Goal: Check status: Check status

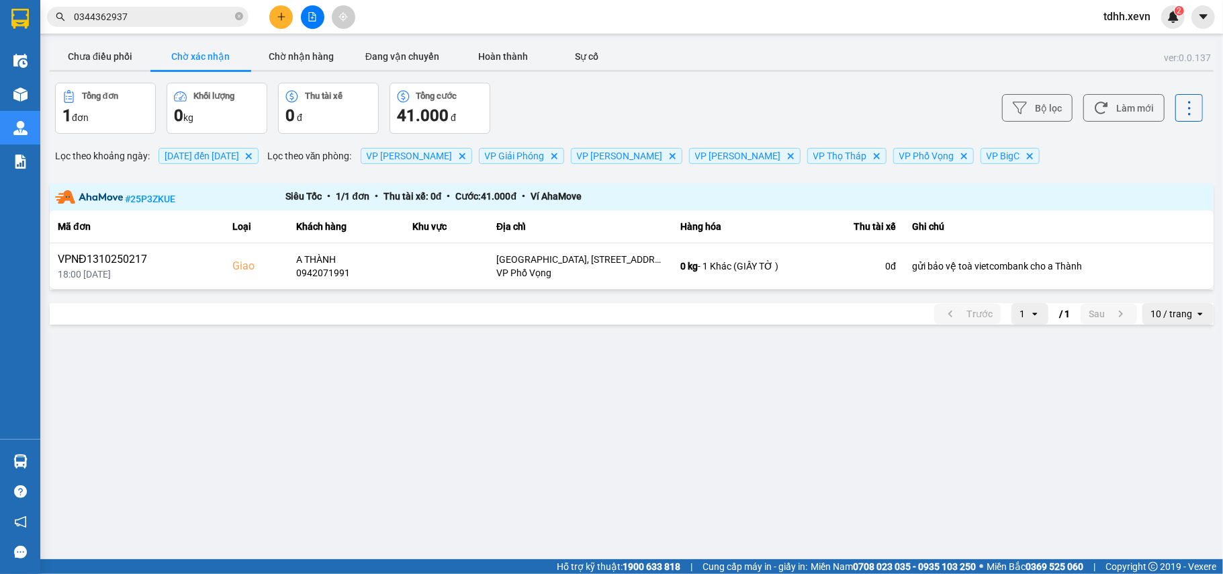
click at [132, 12] on input "0344362937" at bounding box center [153, 16] width 159 height 15
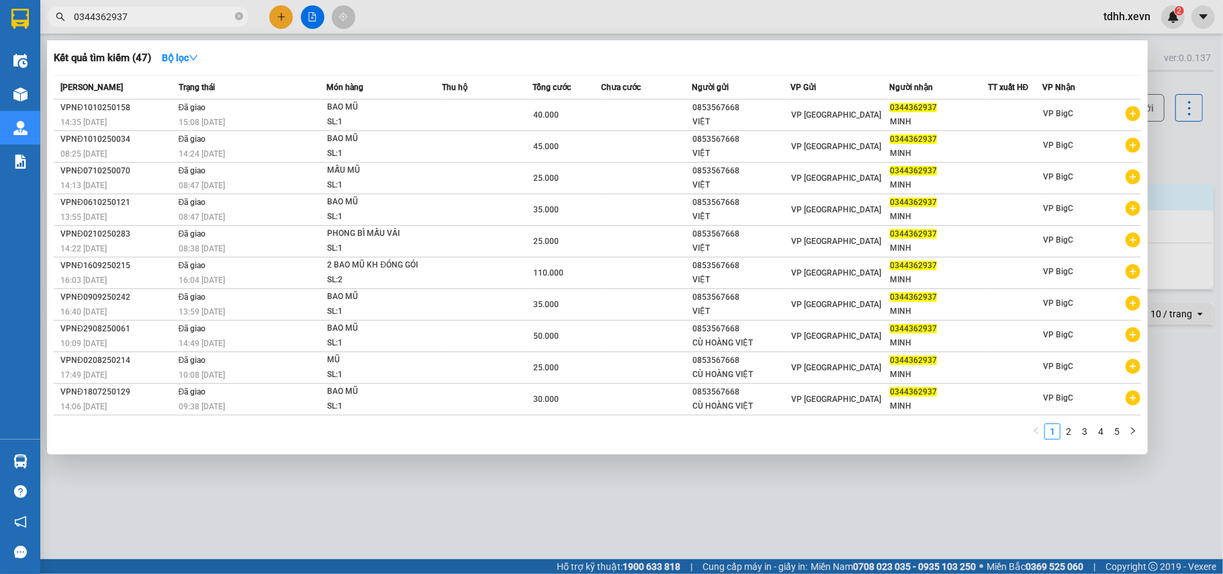
click at [132, 12] on input "0344362937" at bounding box center [153, 16] width 159 height 15
paste input "911300011"
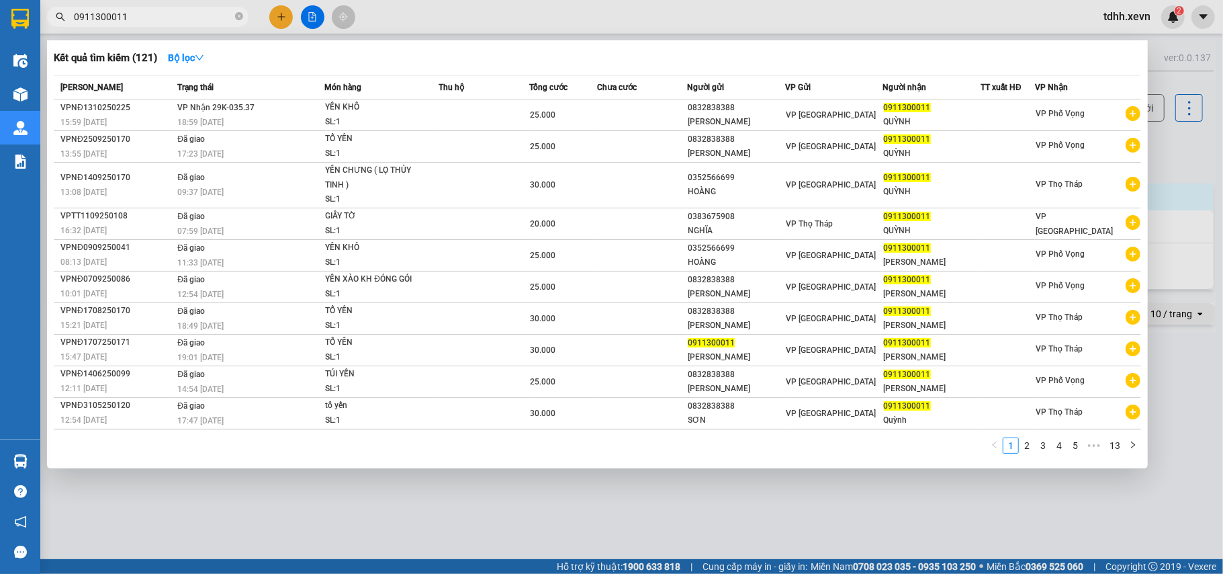
click at [135, 20] on input "0911300011" at bounding box center [153, 16] width 159 height 15
paste input "396265396"
type input "0396265396"
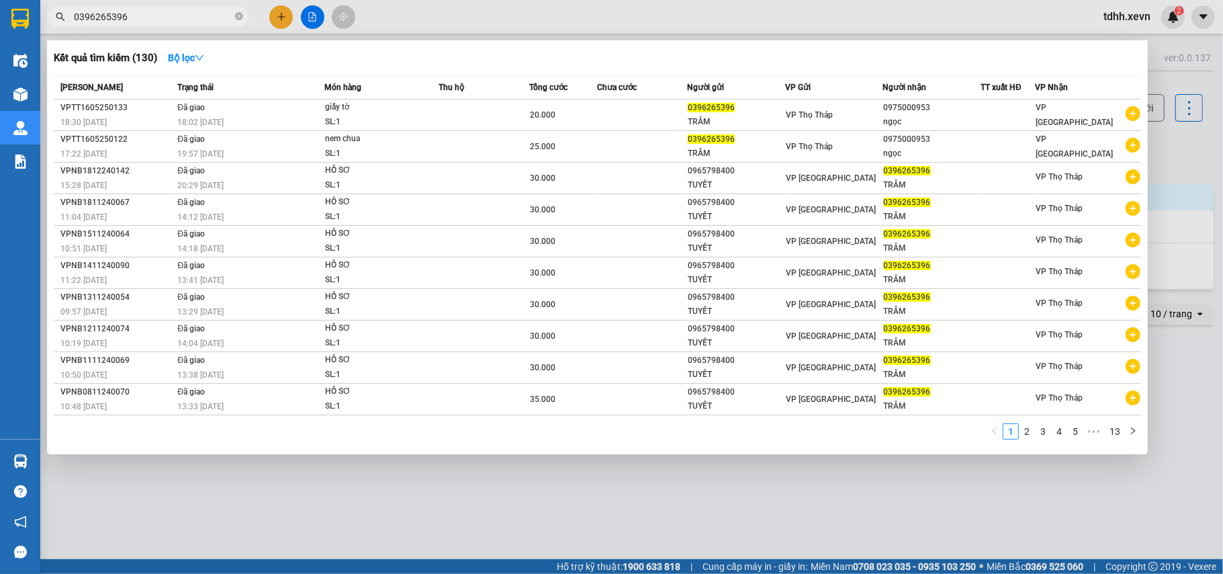
click at [126, 12] on input "0396265396" at bounding box center [153, 16] width 159 height 15
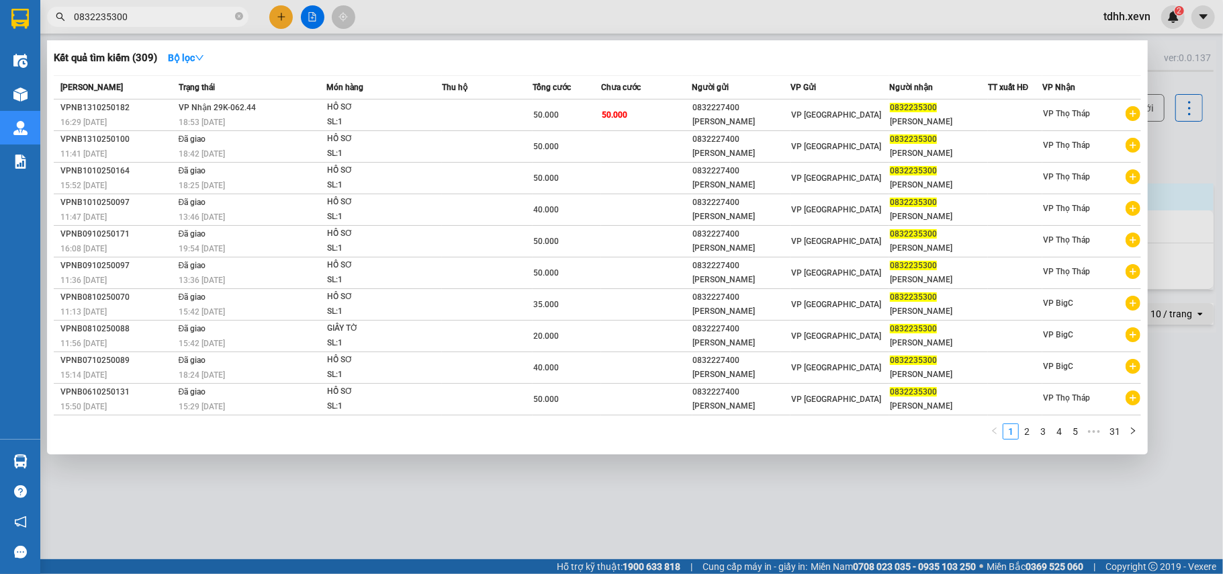
click at [1175, 133] on div at bounding box center [611, 287] width 1223 height 574
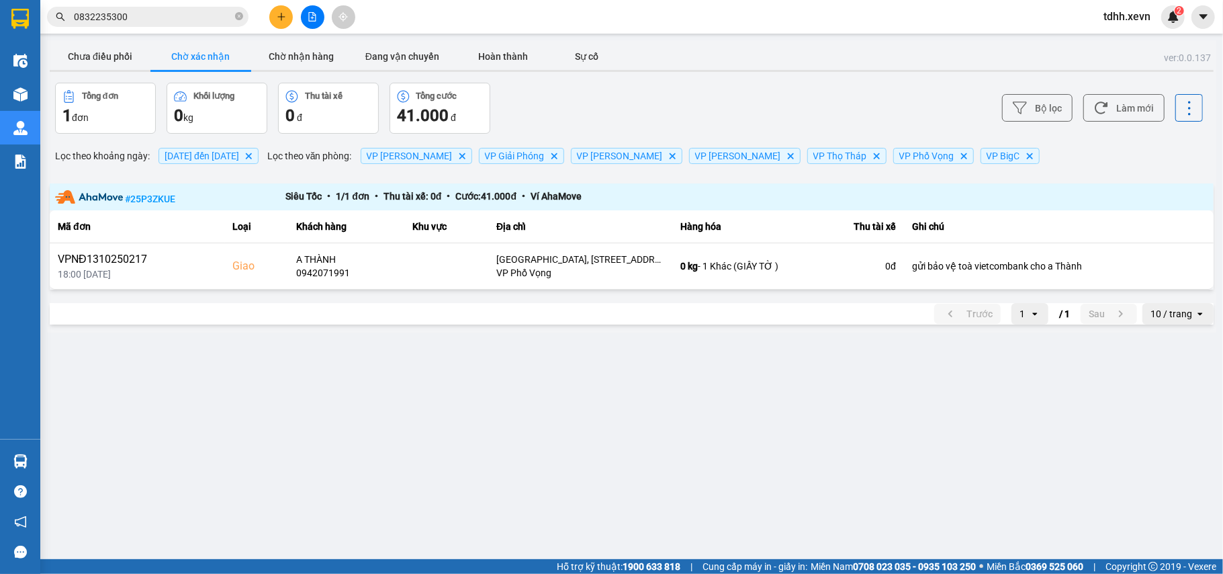
click at [130, 17] on input "0832235300" at bounding box center [153, 16] width 159 height 15
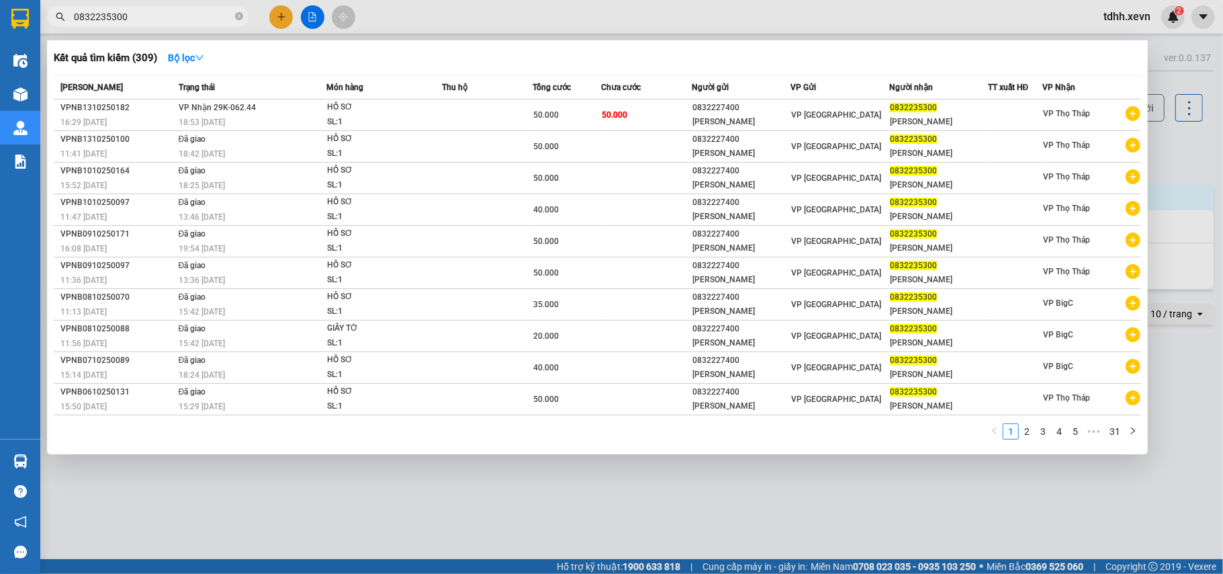
click at [130, 17] on input "0832235300" at bounding box center [153, 16] width 159 height 15
paste input "902005567"
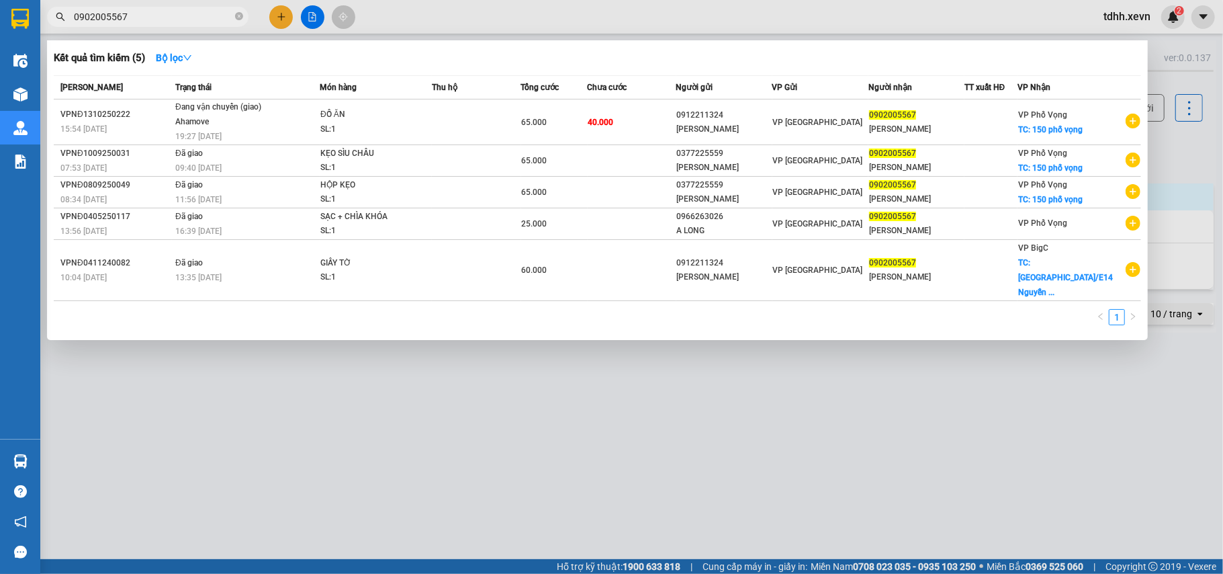
drag, startPoint x: 458, startPoint y: 476, endPoint x: 402, endPoint y: 339, distance: 147.6
click at [458, 470] on div at bounding box center [611, 287] width 1223 height 574
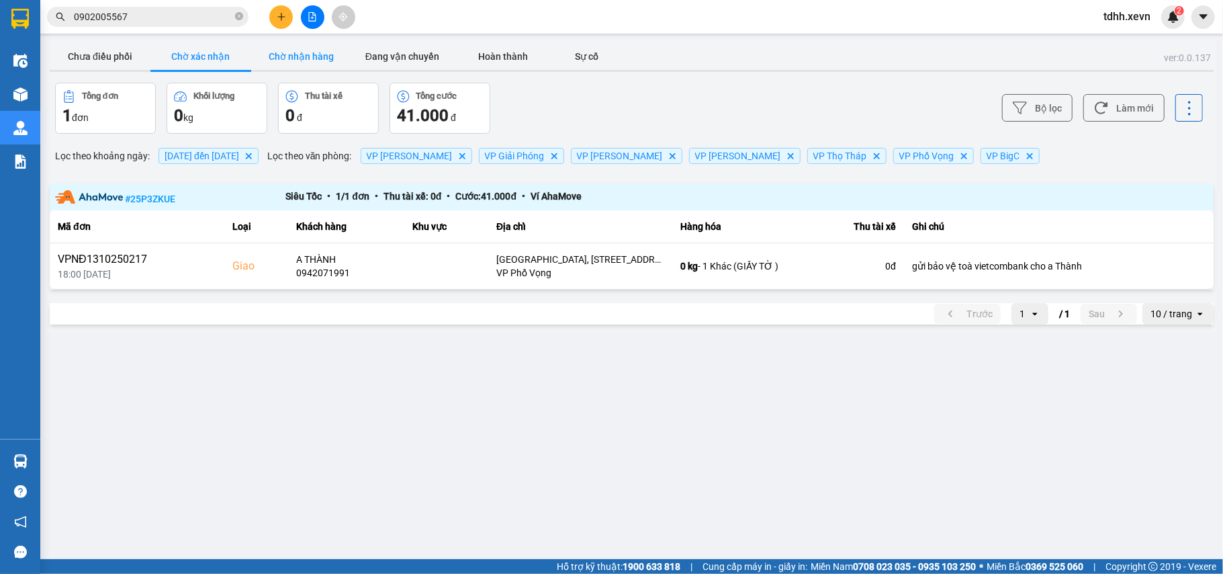
click at [294, 56] on button "Chờ nhận hàng" at bounding box center [301, 56] width 101 height 27
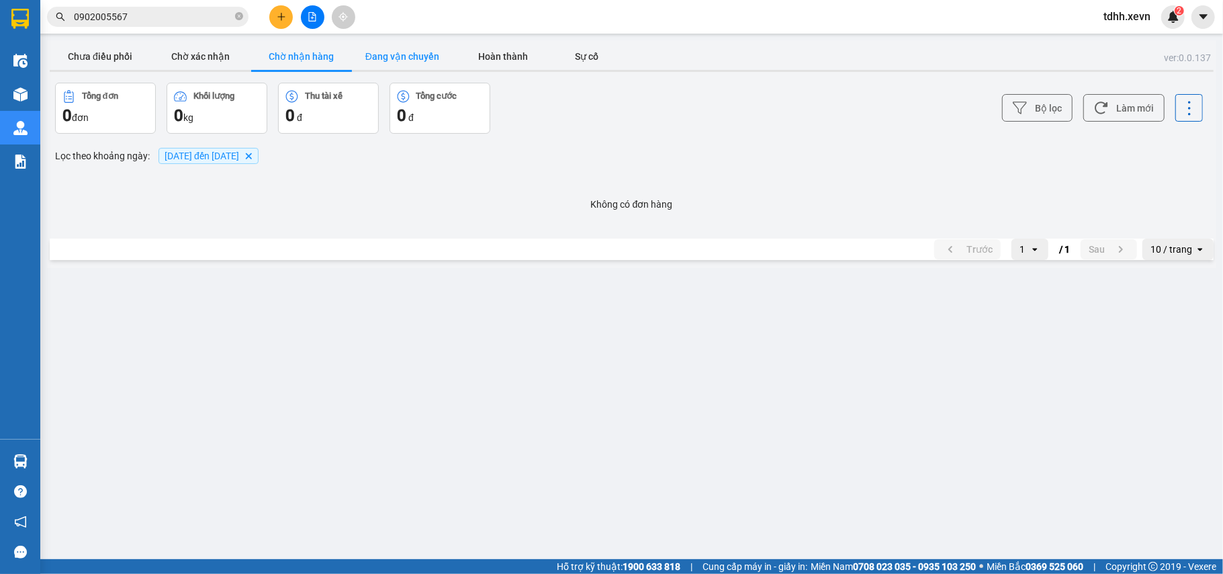
click at [384, 60] on button "Đang vận chuyển" at bounding box center [402, 56] width 101 height 27
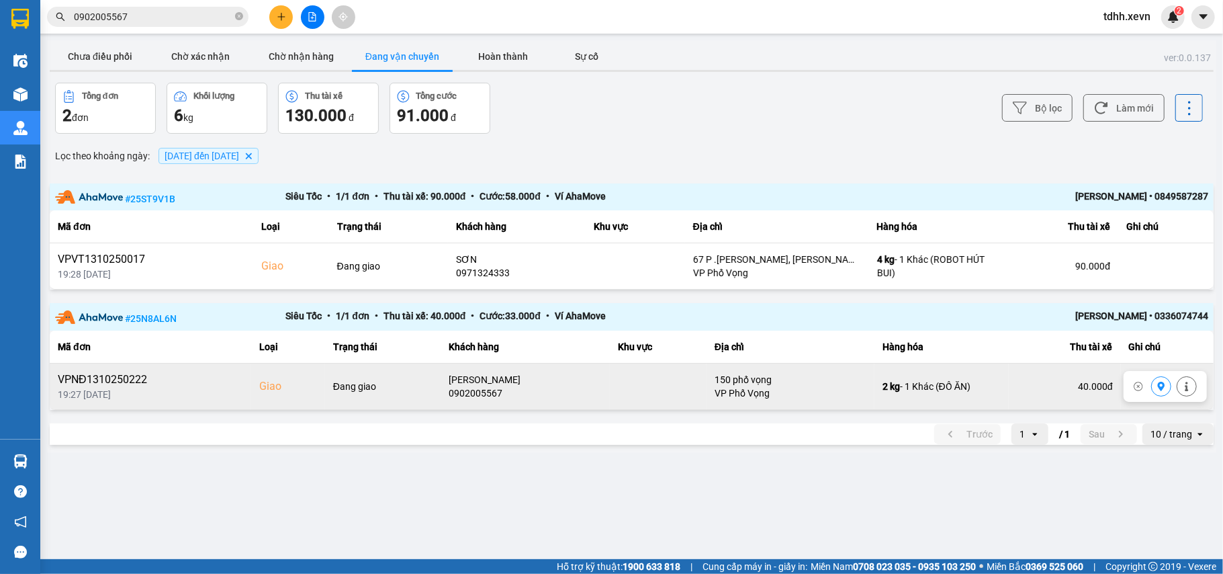
click at [1159, 388] on icon at bounding box center [1161, 386] width 7 height 9
click at [1131, 97] on button "Làm mới" at bounding box center [1123, 108] width 81 height 28
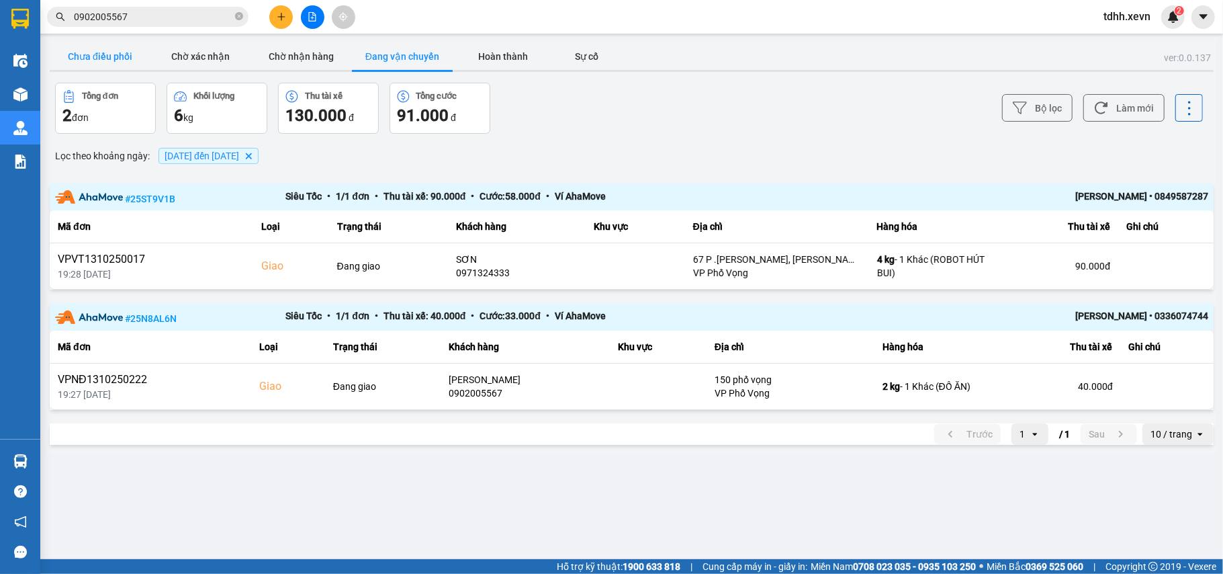
click at [127, 60] on button "Chưa điều phối" at bounding box center [100, 56] width 101 height 27
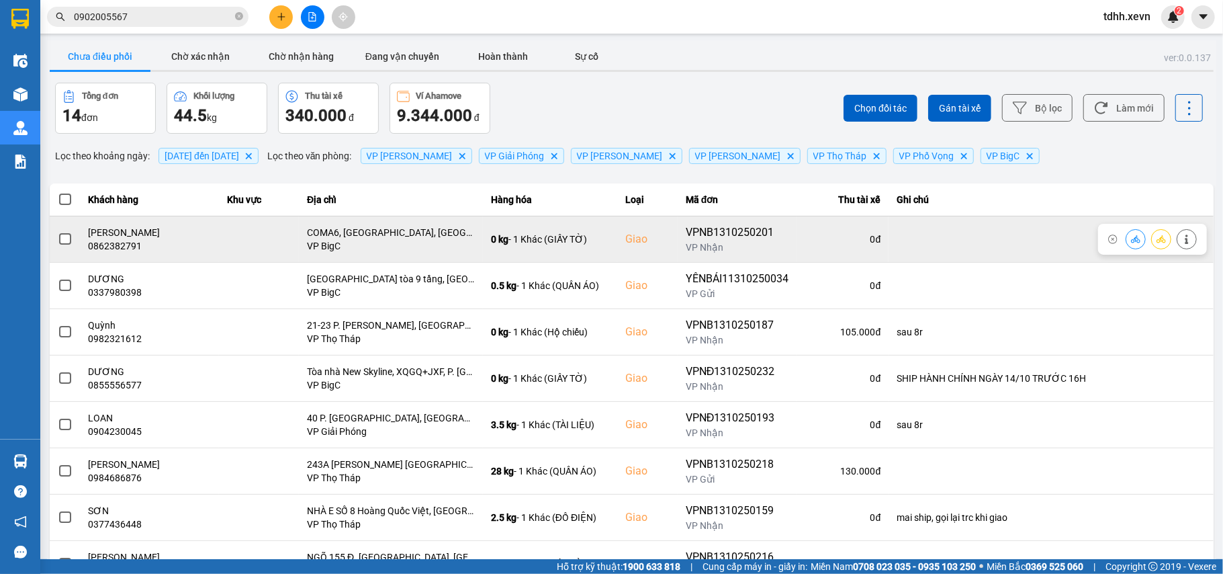
click at [105, 244] on div "0862382791" at bounding box center [150, 245] width 123 height 13
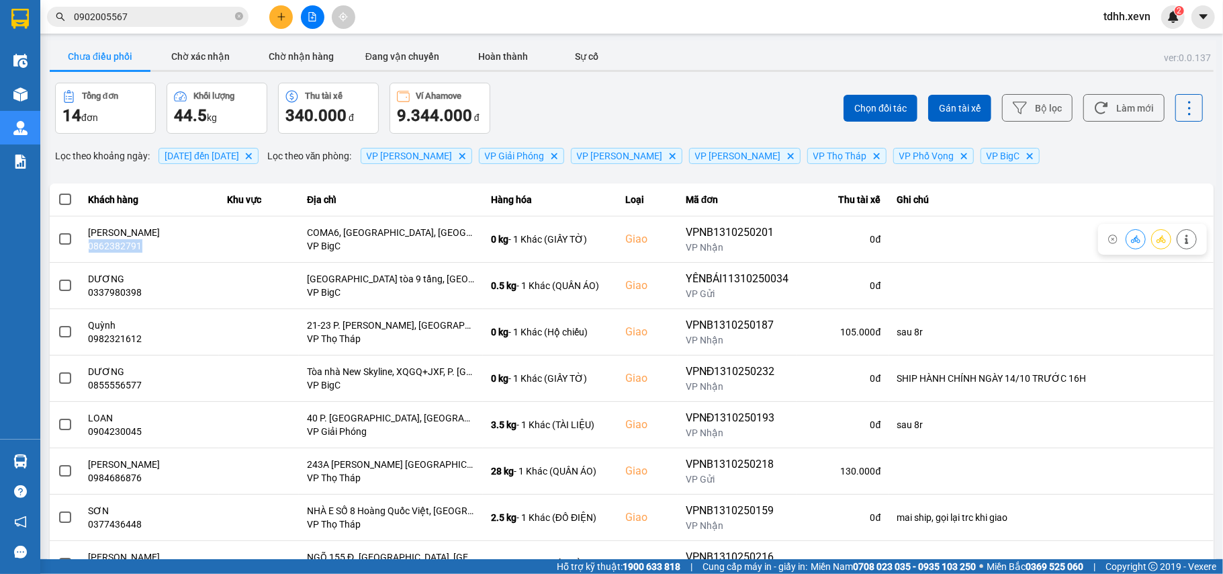
copy div "0862382791"
click at [145, 19] on input "0902005567" at bounding box center [153, 16] width 159 height 15
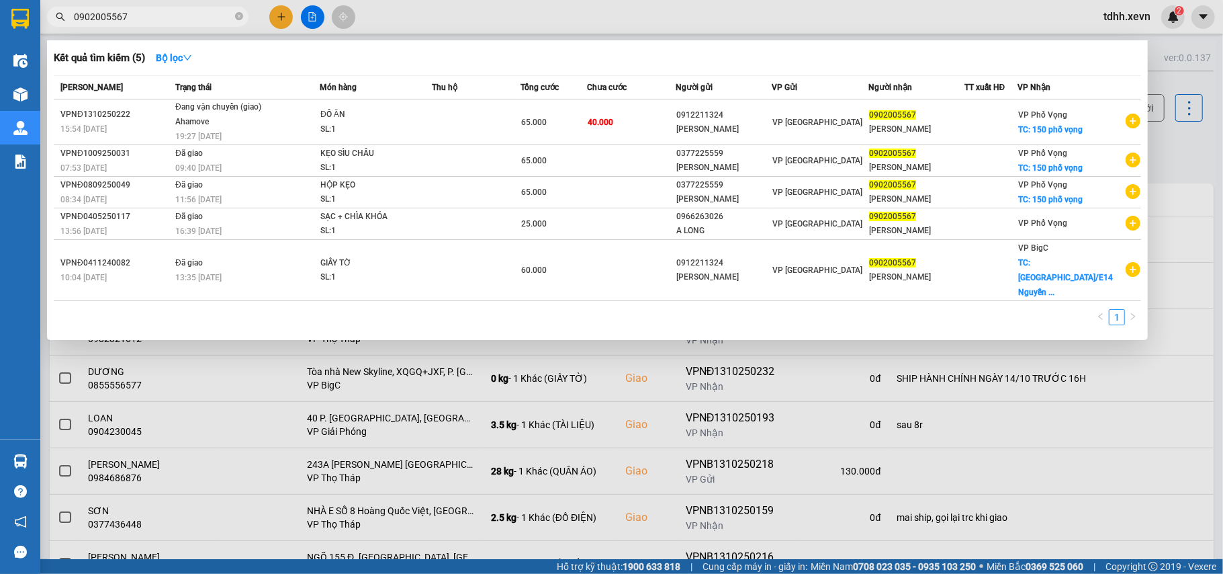
click at [145, 19] on input "0902005567" at bounding box center [153, 16] width 159 height 15
paste input "862382791"
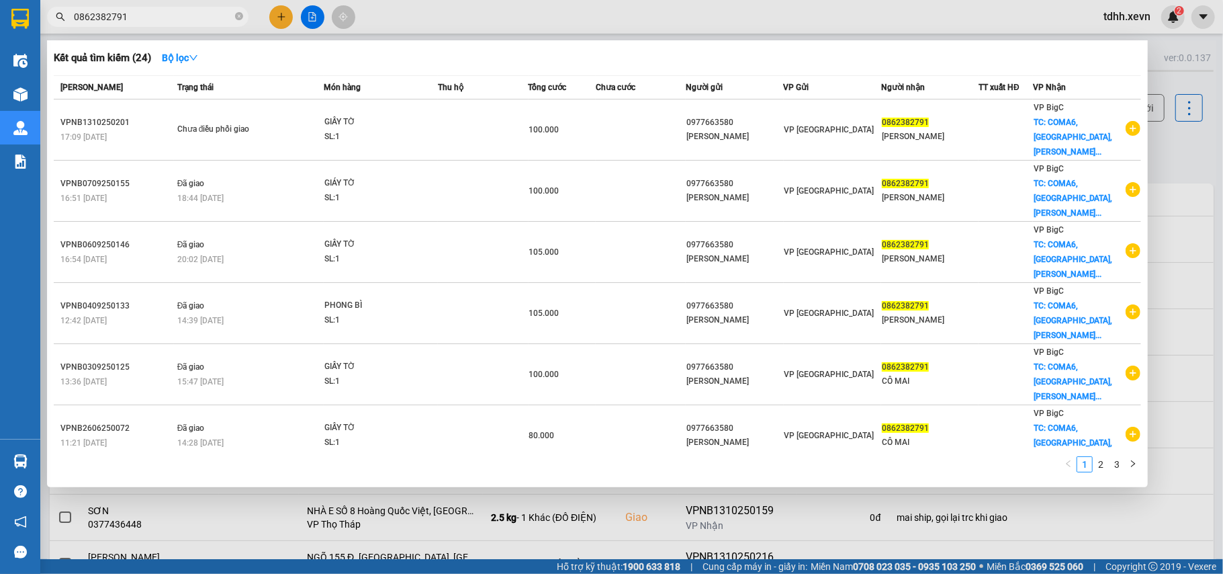
click at [117, 17] on input "0862382791" at bounding box center [153, 16] width 159 height 15
paste input "396170160"
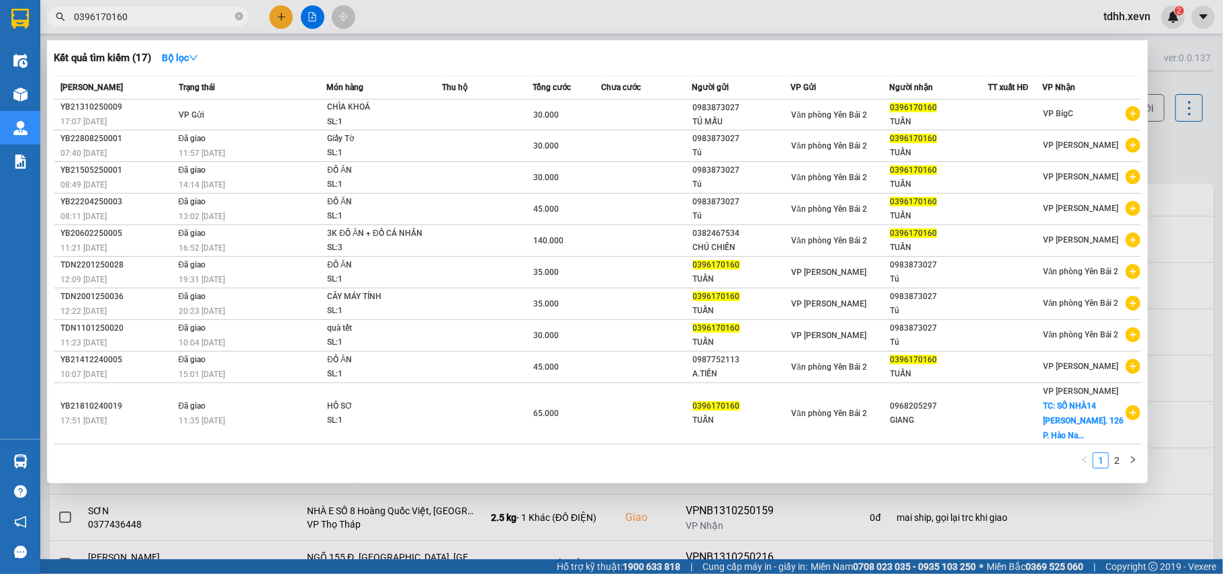
type input "0396170160"
click at [1186, 149] on div at bounding box center [611, 287] width 1223 height 574
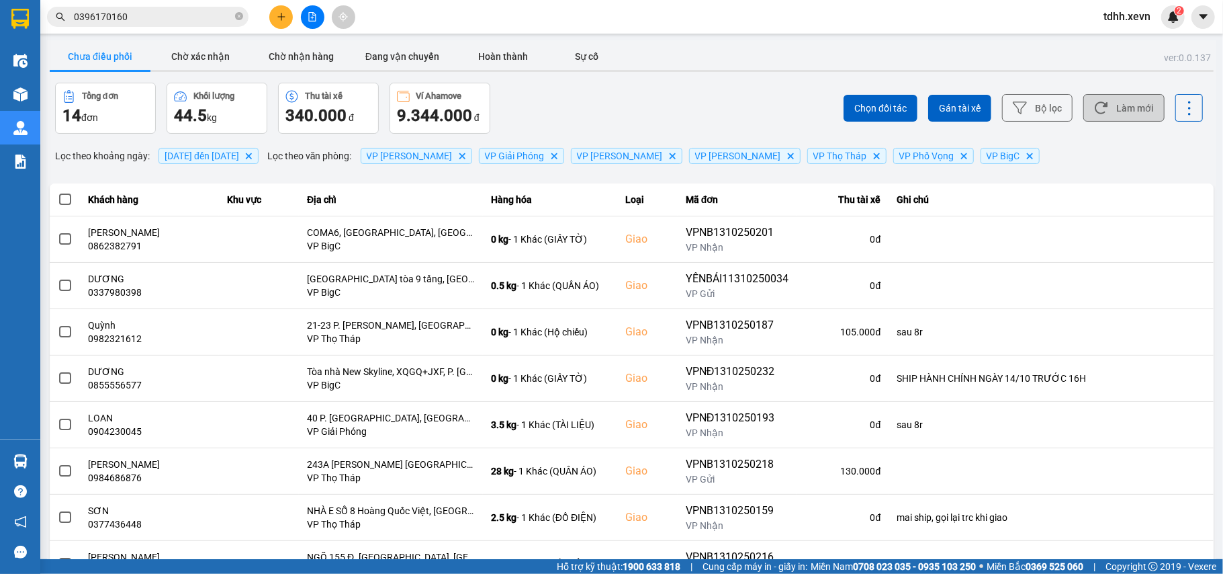
click at [1111, 111] on button "Làm mới" at bounding box center [1123, 108] width 81 height 28
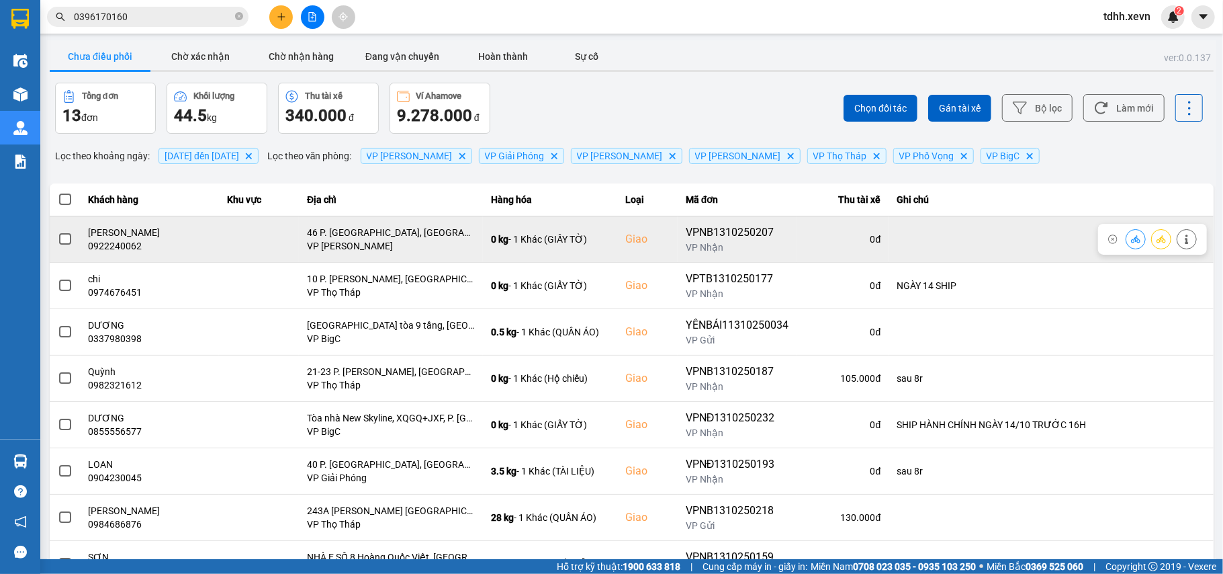
click at [121, 245] on div "0922240062" at bounding box center [150, 245] width 123 height 13
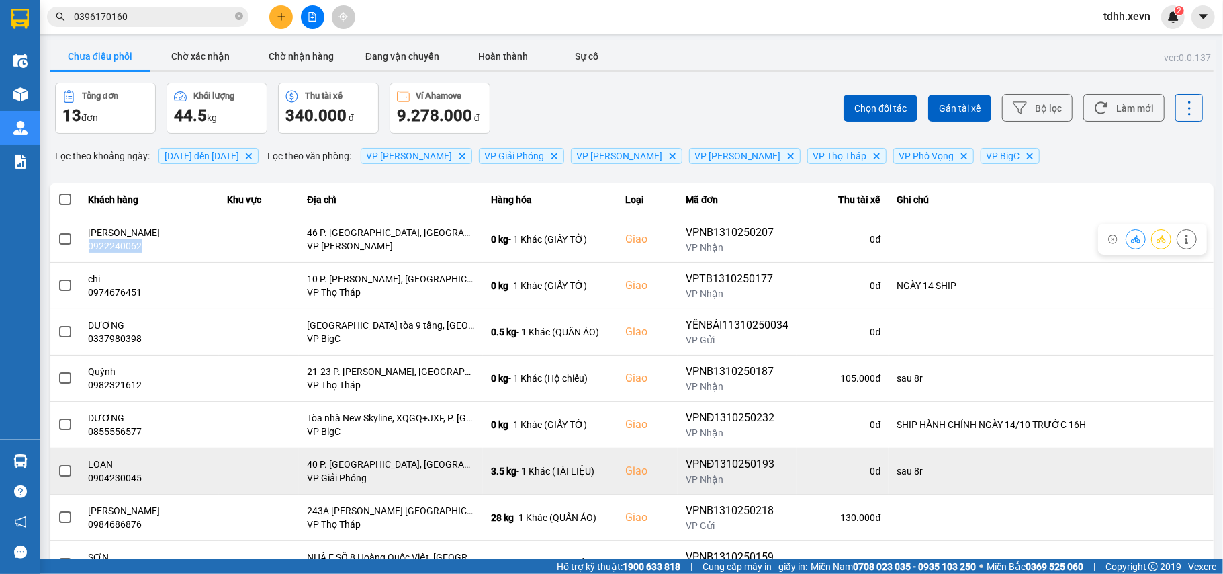
copy div "0922240062"
